Goal: Information Seeking & Learning: Learn about a topic

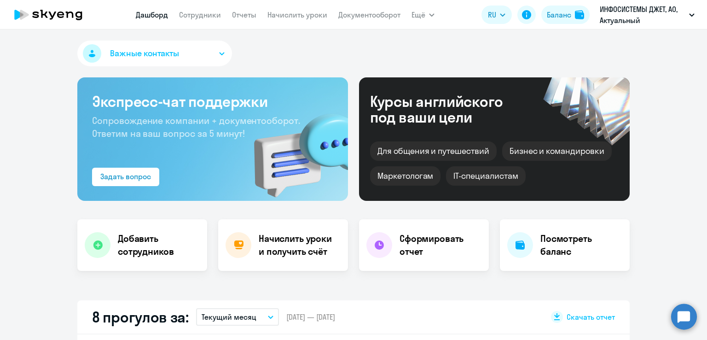
select select "30"
click at [351, 8] on nav "[PERSON_NAME] Отчеты Начислить уроки Документооборот" at bounding box center [268, 15] width 265 height 18
click at [361, 16] on link "Документооборот" at bounding box center [369, 14] width 62 height 9
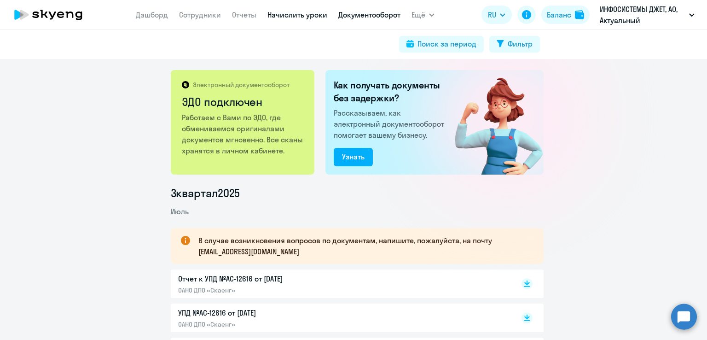
click at [314, 13] on link "Начислить уроки" at bounding box center [297, 14] width 60 height 9
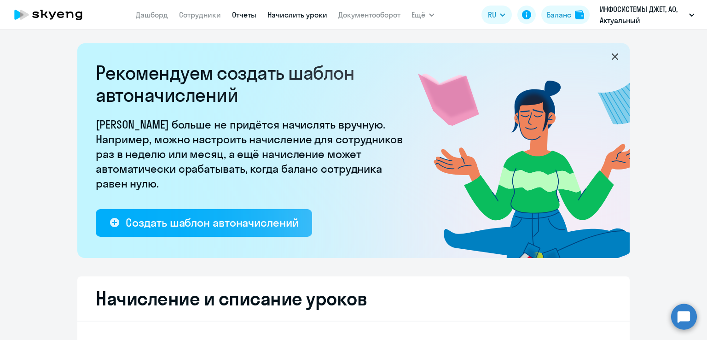
click at [247, 13] on link "Отчеты" at bounding box center [244, 14] width 24 height 9
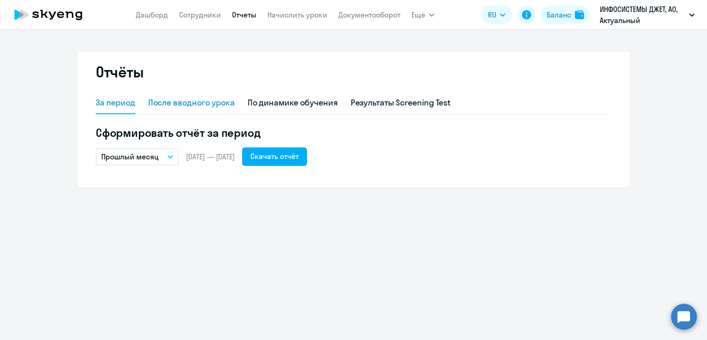
click at [223, 103] on div "После вводного урока" at bounding box center [191, 103] width 87 height 12
select select "10"
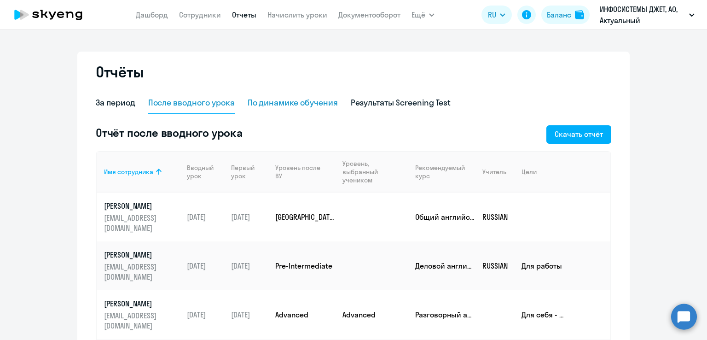
click at [329, 105] on div "По динамике обучения" at bounding box center [293, 103] width 90 height 12
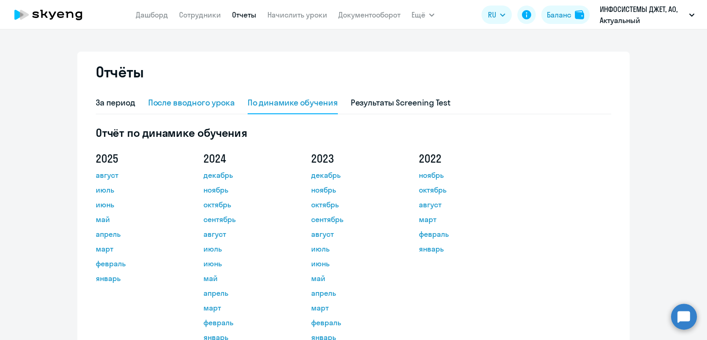
click at [203, 102] on div "После вводного урока" at bounding box center [191, 103] width 87 height 12
select select "10"
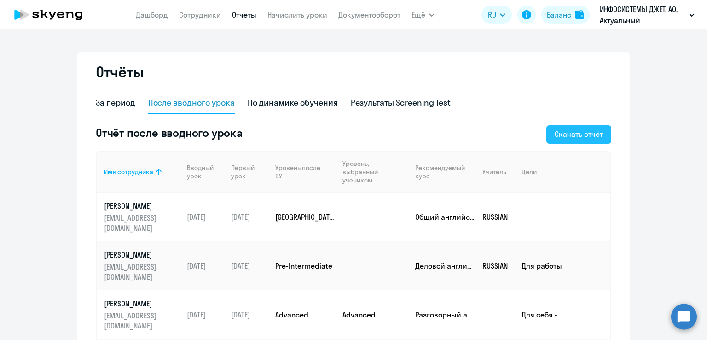
click at [584, 133] on div "Скачать отчёт" at bounding box center [579, 133] width 48 height 11
click at [317, 105] on div "По динамике обучения" at bounding box center [293, 103] width 90 height 12
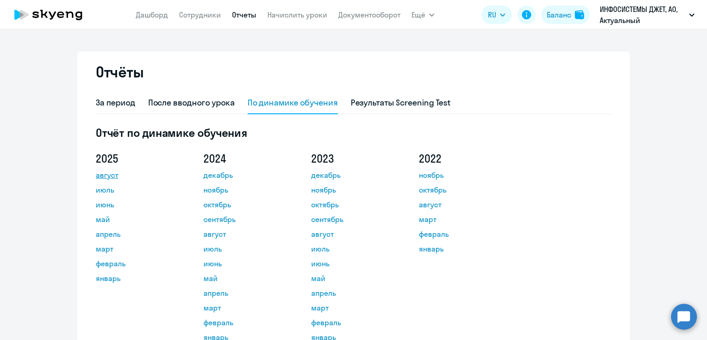
click at [108, 178] on link "август" at bounding box center [137, 174] width 83 height 11
click at [157, 15] on link "Дашборд" at bounding box center [152, 14] width 32 height 9
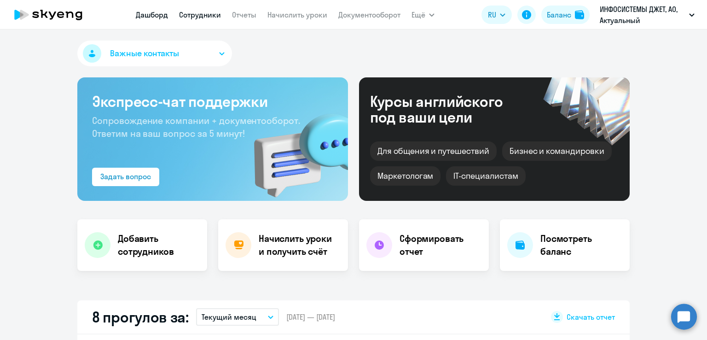
click at [198, 14] on link "Сотрудники" at bounding box center [200, 14] width 42 height 9
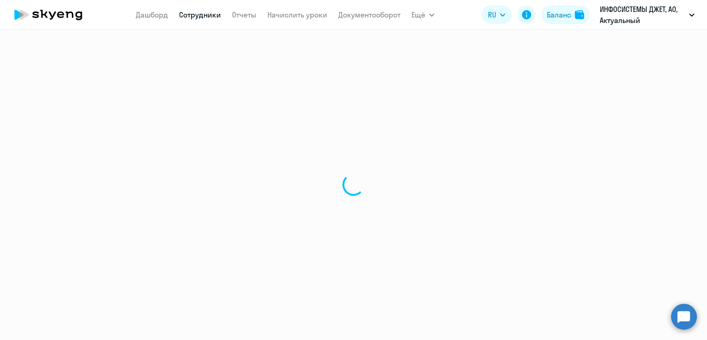
select select "30"
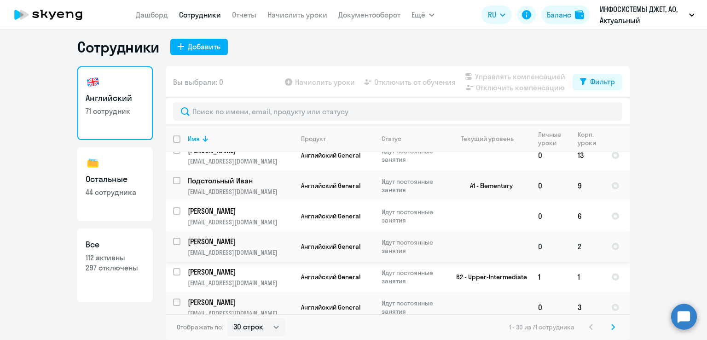
scroll to position [802, 0]
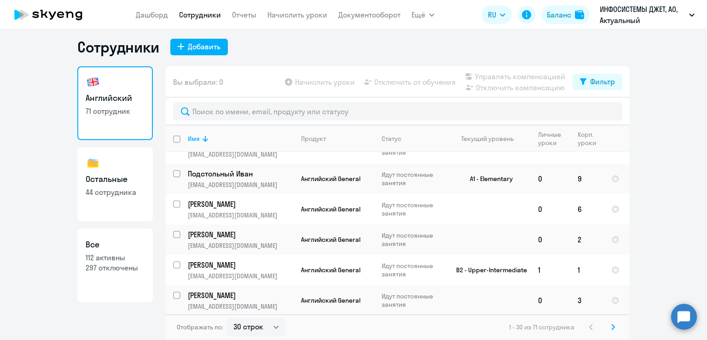
click at [102, 188] on p "44 сотрудника" at bounding box center [115, 192] width 59 height 10
select select "30"
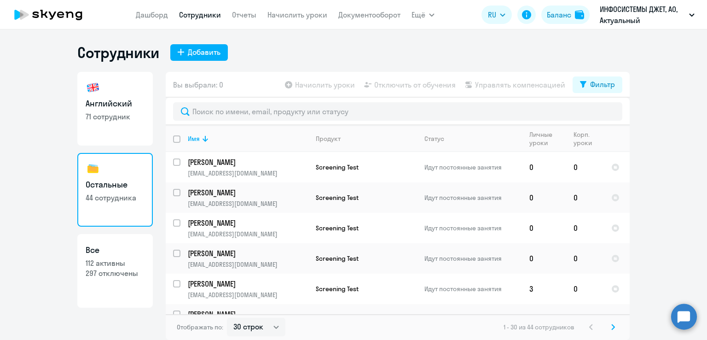
click at [96, 127] on link "Английский 71 сотрудник" at bounding box center [114, 109] width 75 height 74
select select "30"
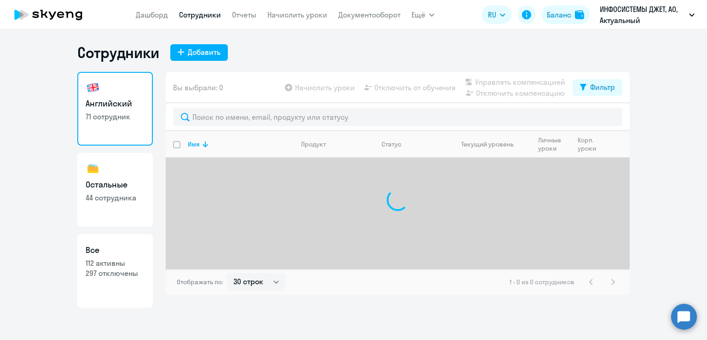
click at [121, 181] on h3 "Остальные" at bounding box center [115, 185] width 59 height 12
select select "30"
